Goal: Find specific page/section: Find specific page/section

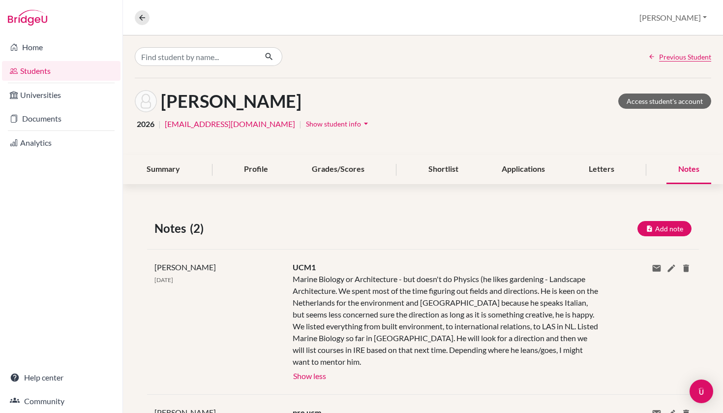
scroll to position [64, 0]
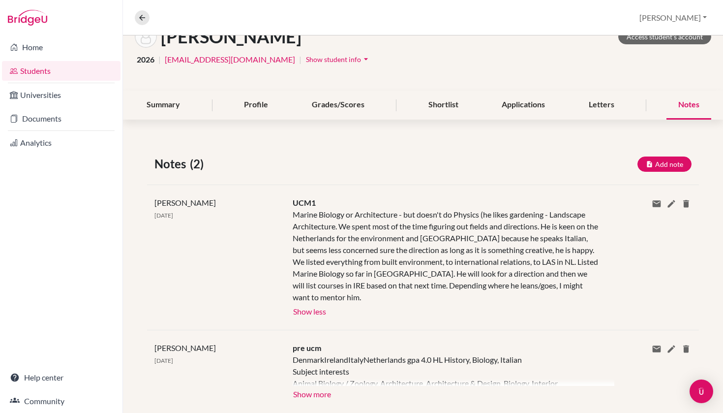
click at [69, 73] on link "Students" at bounding box center [61, 71] width 119 height 20
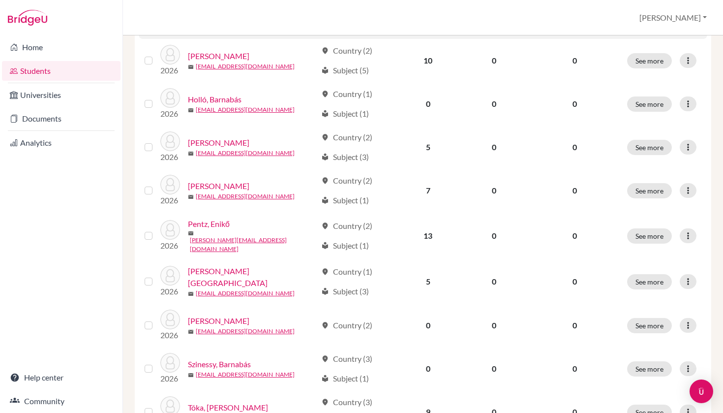
scroll to position [251, 0]
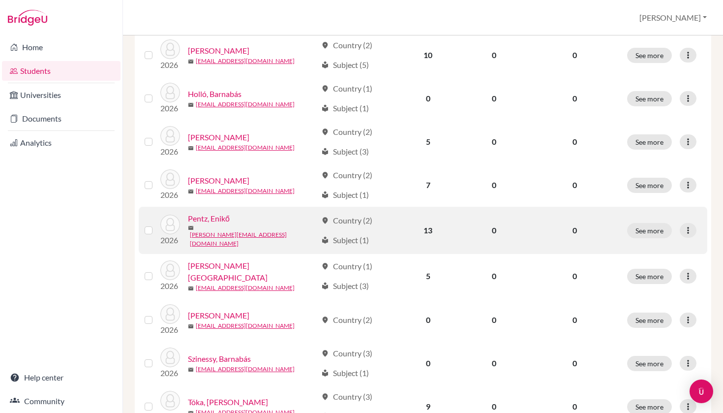
click at [215, 217] on link "Pentz, Enikő" at bounding box center [209, 218] width 42 height 12
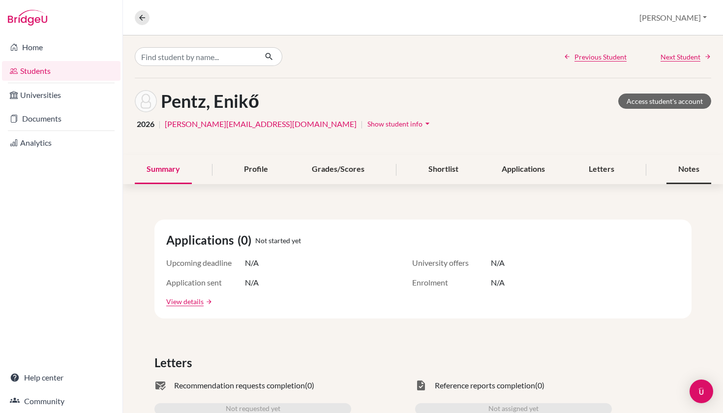
click at [699, 169] on div "Notes" at bounding box center [688, 169] width 45 height 29
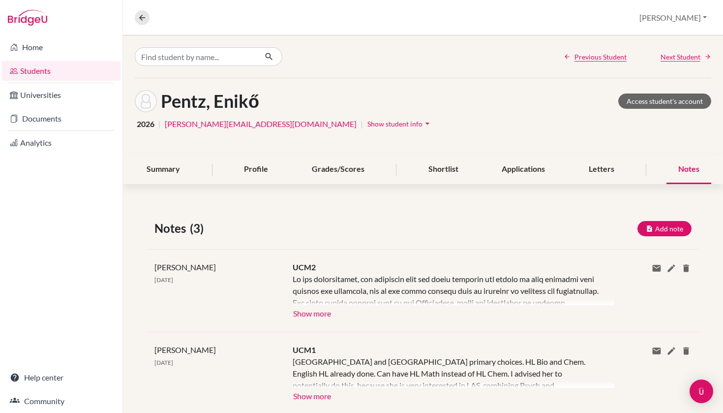
click at [313, 312] on button "Show more" at bounding box center [312, 312] width 39 height 15
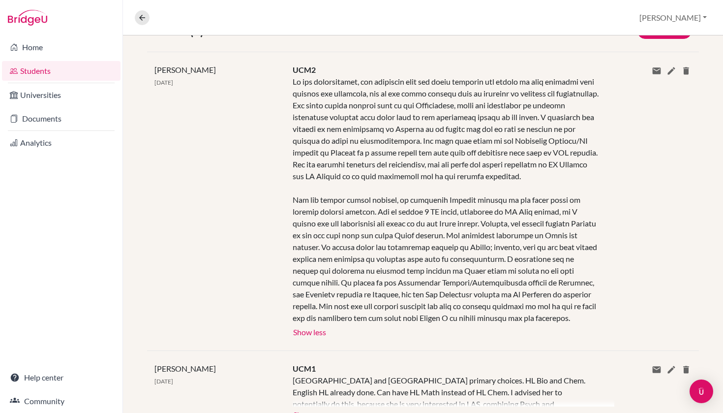
scroll to position [236, 0]
